Goal: Task Accomplishment & Management: Manage account settings

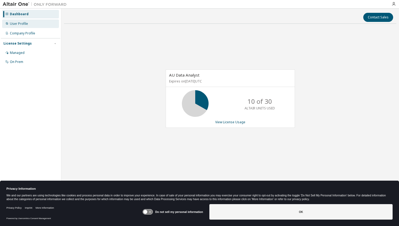
click at [22, 25] on div "User Profile" at bounding box center [19, 24] width 18 height 4
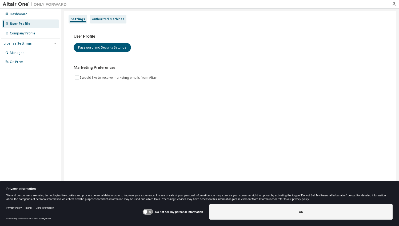
click at [103, 18] on div "Authorized Machines" at bounding box center [108, 19] width 32 height 4
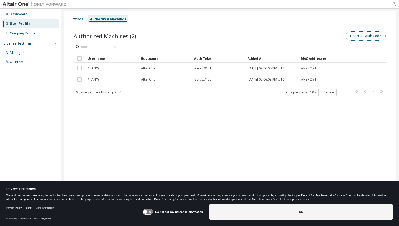
click at [364, 36] on button "Generate Auth Code" at bounding box center [366, 35] width 40 height 9
drag, startPoint x: 365, startPoint y: 35, endPoint x: 361, endPoint y: 35, distance: 4.8
click at [361, 35] on button "Generate Auth Code" at bounding box center [366, 35] width 40 height 9
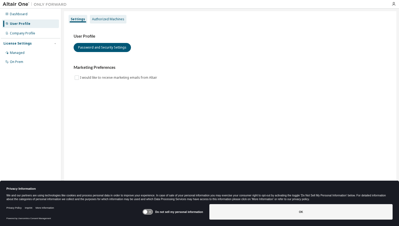
click at [110, 18] on div "Authorized Machines" at bounding box center [108, 19] width 32 height 4
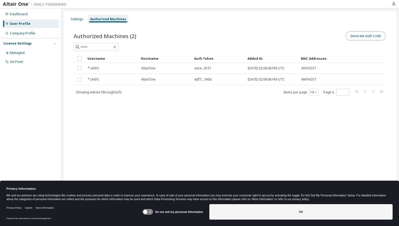
click at [367, 35] on button "Generate Auth Code" at bounding box center [366, 35] width 40 height 9
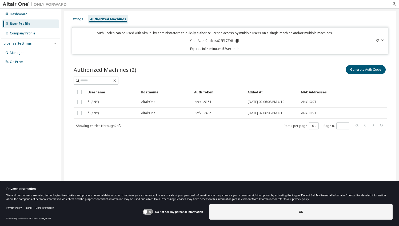
click at [237, 39] on icon at bounding box center [237, 41] width 3 height 4
